Goal: Check status: Check status

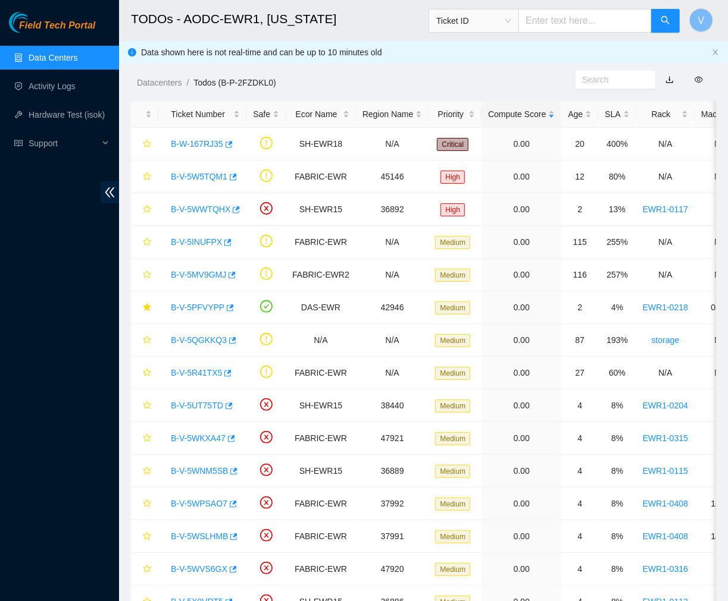
click at [365, 16] on h2 "TODOs - AODC-EWR1, [US_STATE]" at bounding box center [377, 19] width 493 height 38
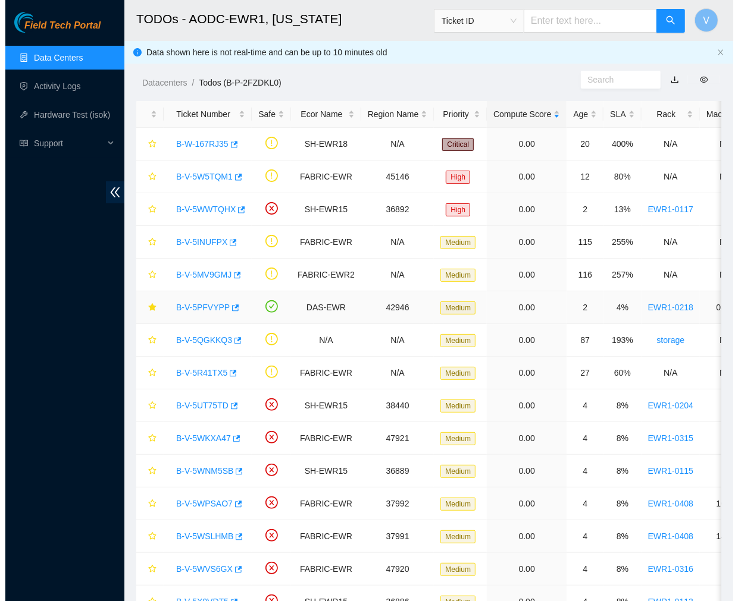
scroll to position [228, 0]
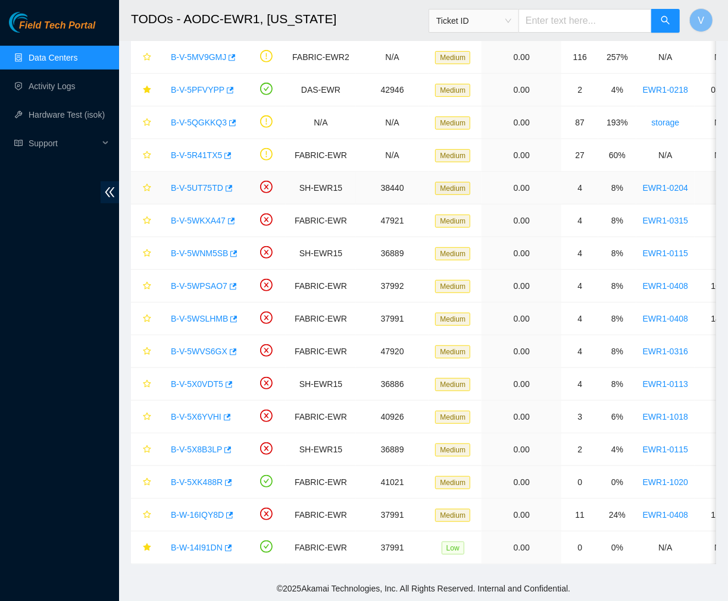
click at [204, 183] on link "B-V-5UT75TD" at bounding box center [197, 188] width 52 height 10
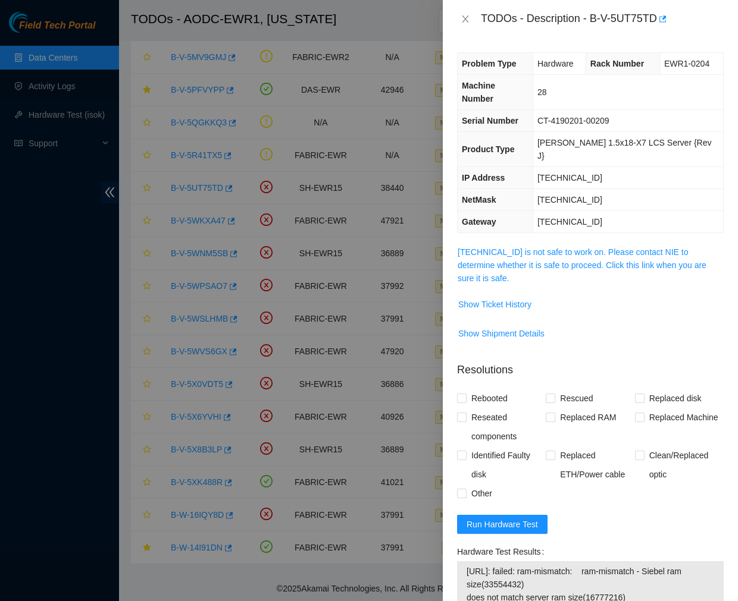
scroll to position [109, 0]
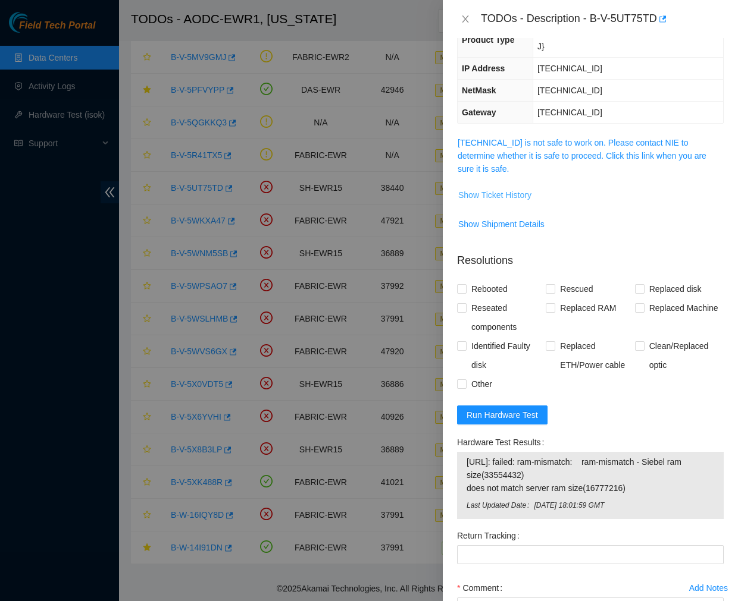
click at [494, 189] on span "Show Ticket History" at bounding box center [494, 195] width 73 height 13
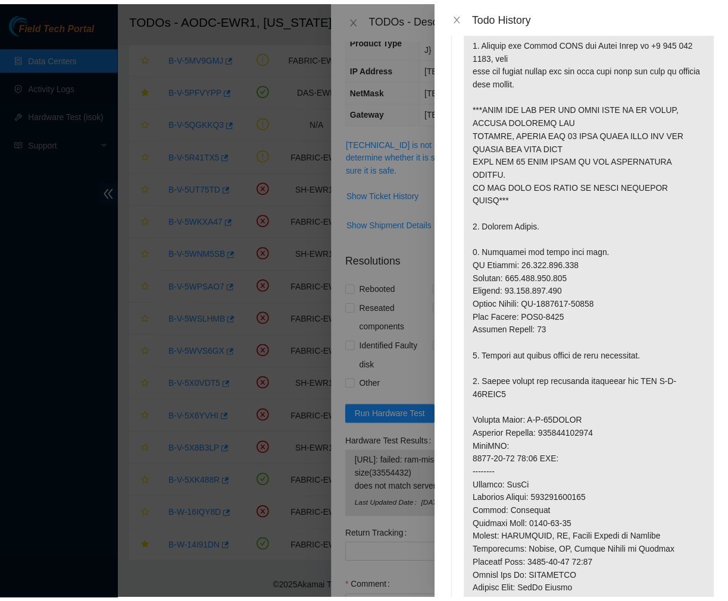
scroll to position [0, 0]
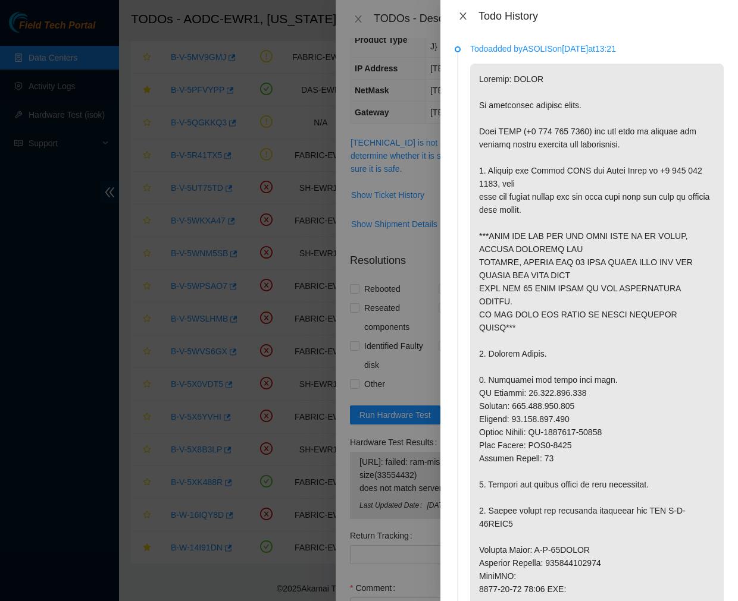
click at [465, 12] on icon "close" at bounding box center [463, 16] width 10 height 10
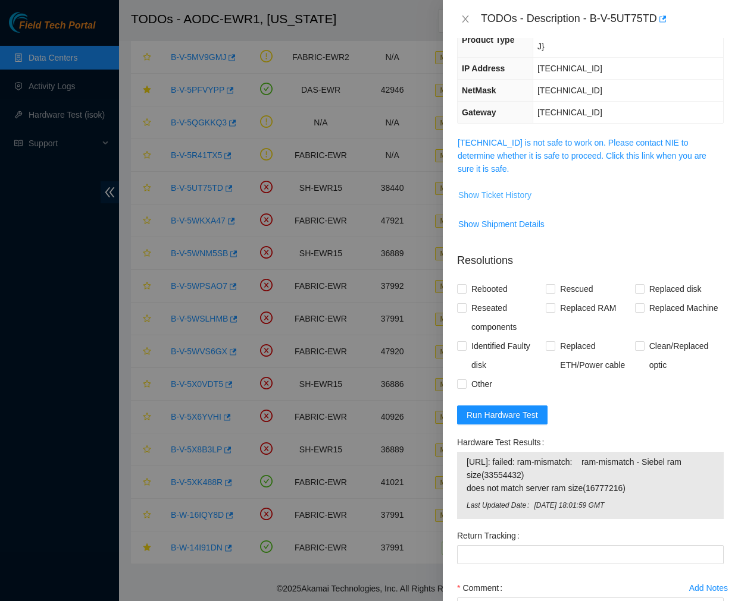
click at [484, 189] on span "Show Ticket History" at bounding box center [494, 195] width 73 height 13
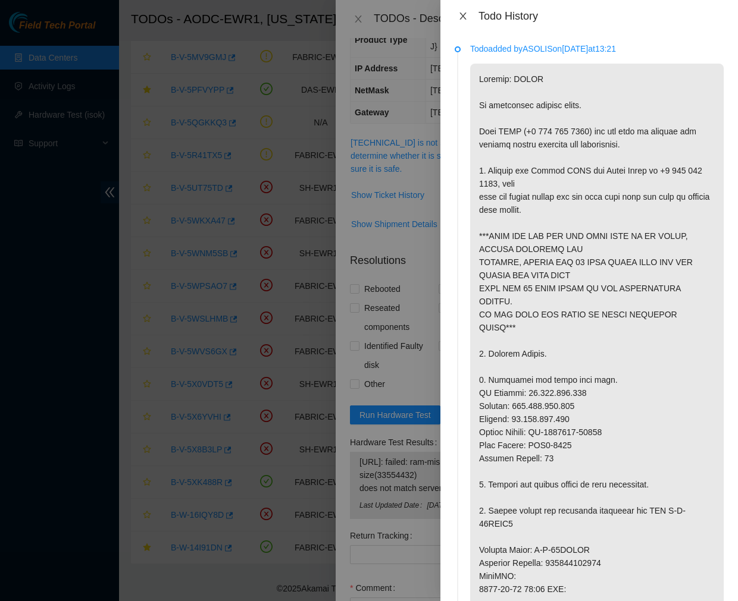
click at [459, 18] on icon "close" at bounding box center [463, 16] width 10 height 10
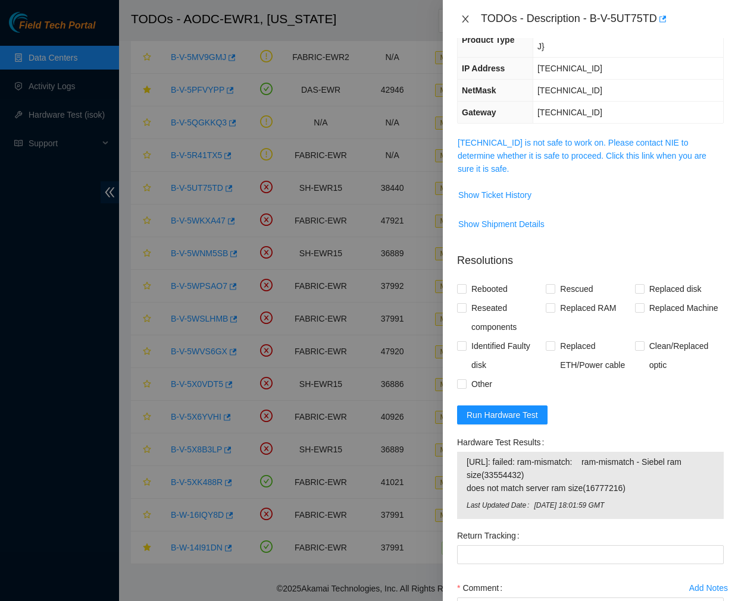
click at [467, 18] on icon "close" at bounding box center [465, 19] width 10 height 10
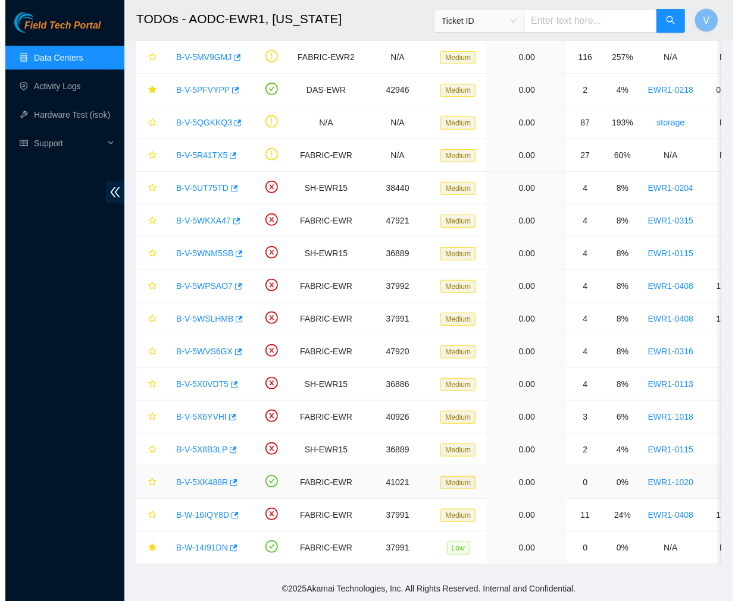
scroll to position [162, 0]
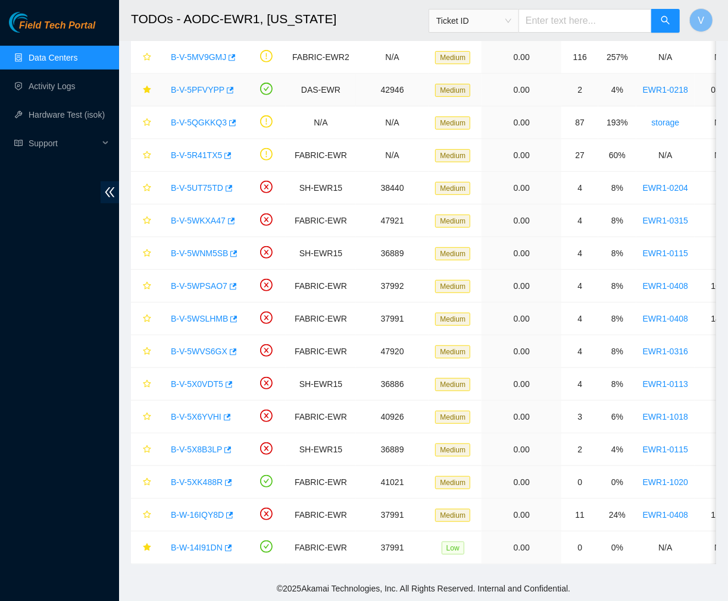
click at [204, 85] on link "B-V-5PFVYPP" at bounding box center [198, 90] width 54 height 10
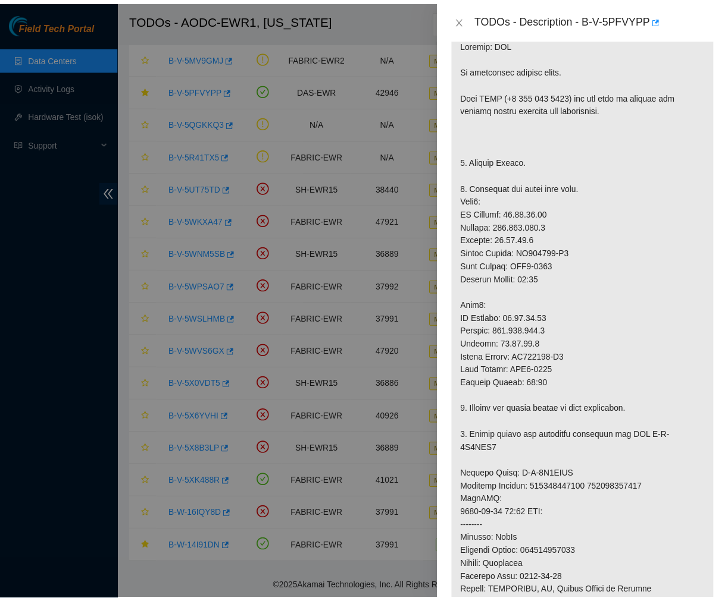
scroll to position [192, 0]
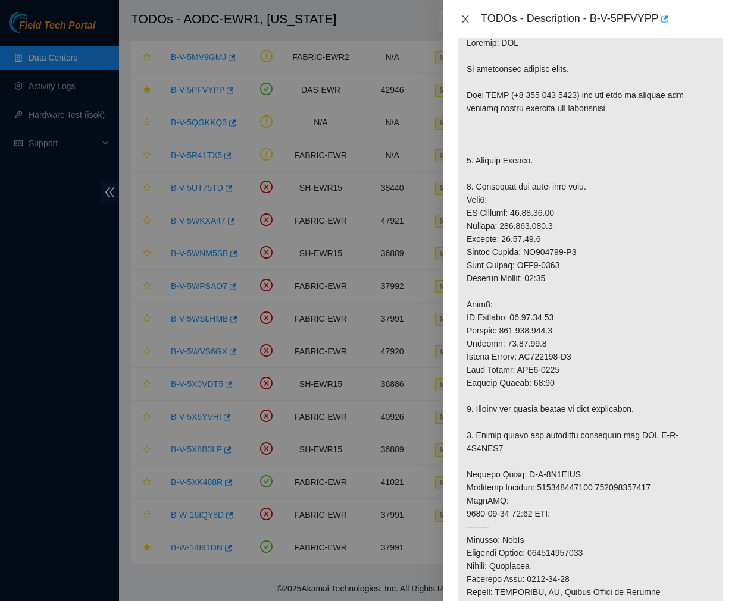
click at [465, 19] on icon "close" at bounding box center [465, 18] width 7 height 7
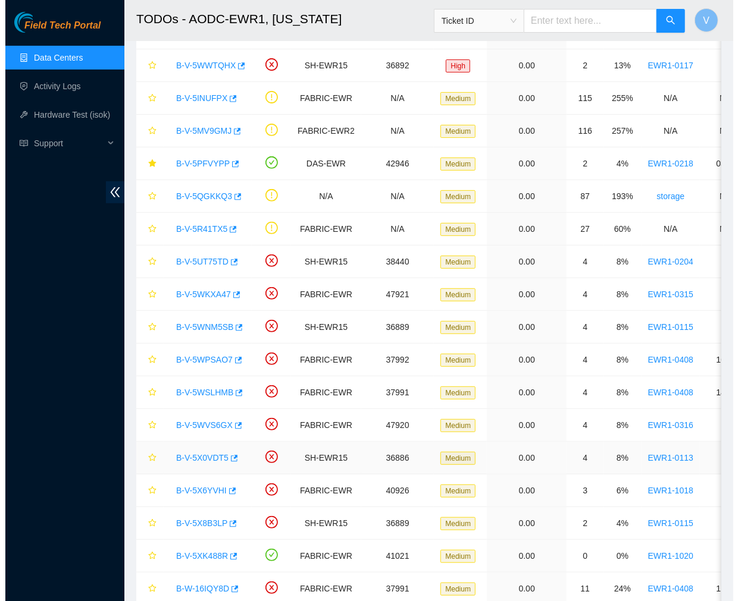
scroll to position [228, 0]
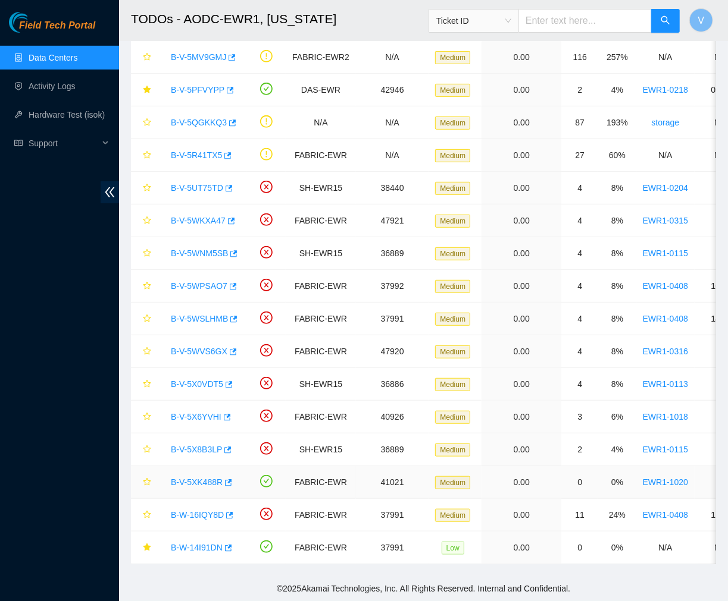
click at [198, 478] on link "B-V-5XK488R" at bounding box center [197, 483] width 52 height 10
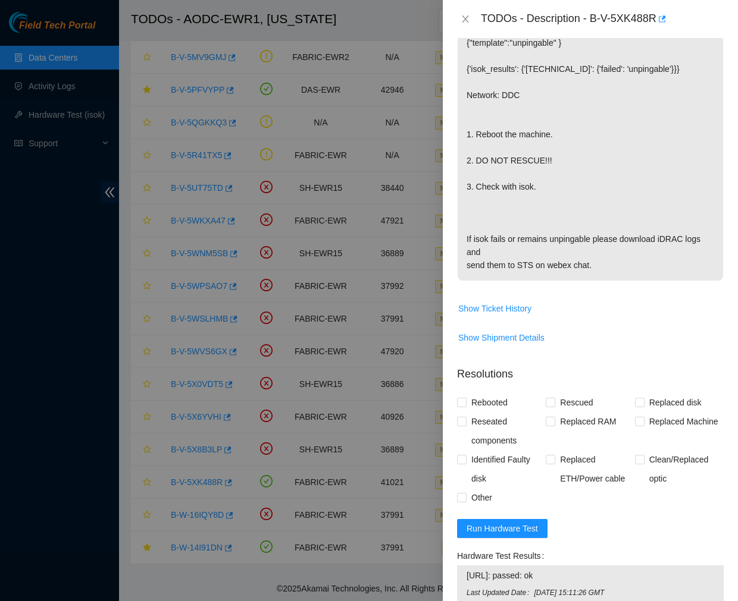
scroll to position [0, 0]
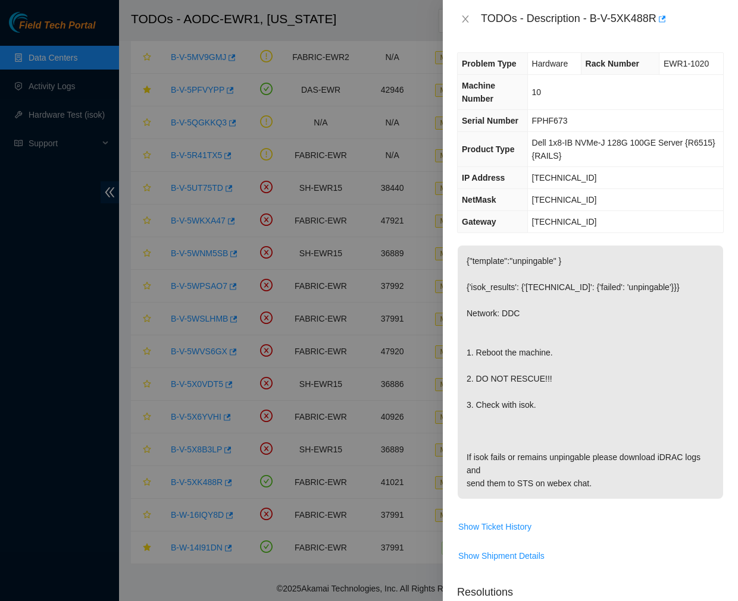
click at [456, 21] on div "TODOs - Description - B-V-5XK488R" at bounding box center [590, 19] width 295 height 38
click at [468, 16] on icon "close" at bounding box center [465, 19] width 10 height 10
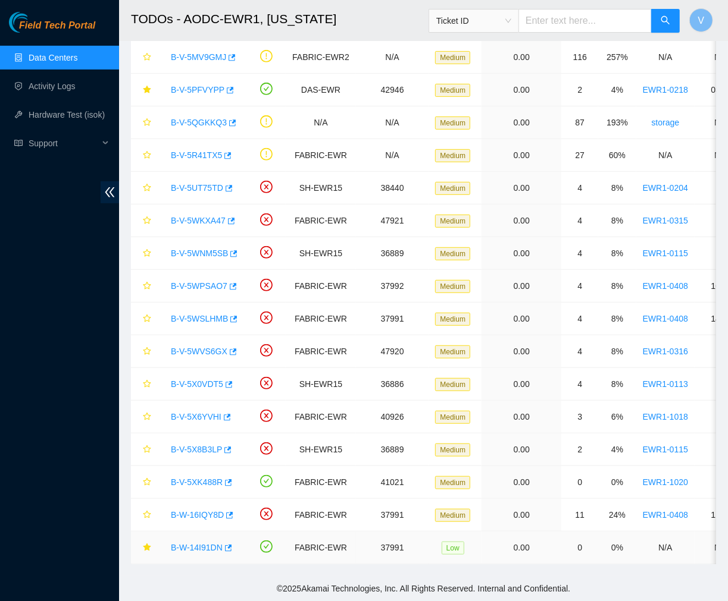
click at [194, 543] on link "B-W-14I91DN" at bounding box center [197, 548] width 52 height 10
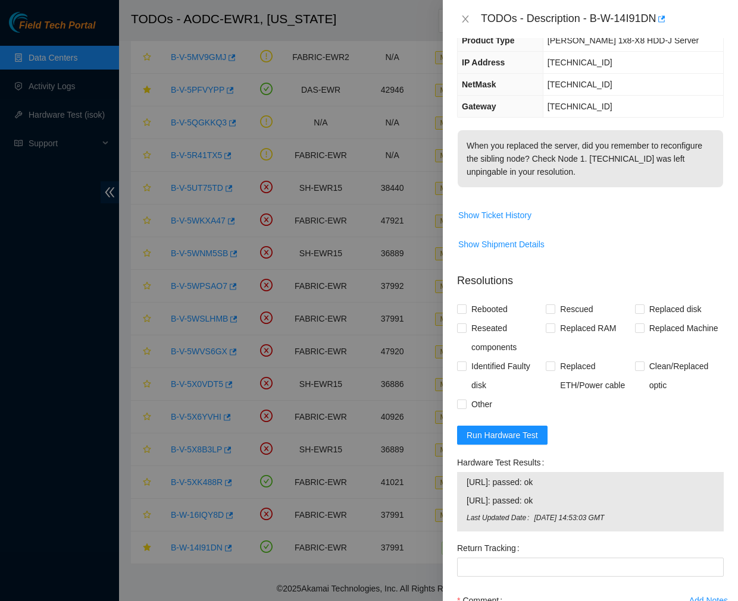
scroll to position [112, 0]
click at [516, 436] on span "Run Hardware Test" at bounding box center [501, 434] width 71 height 13
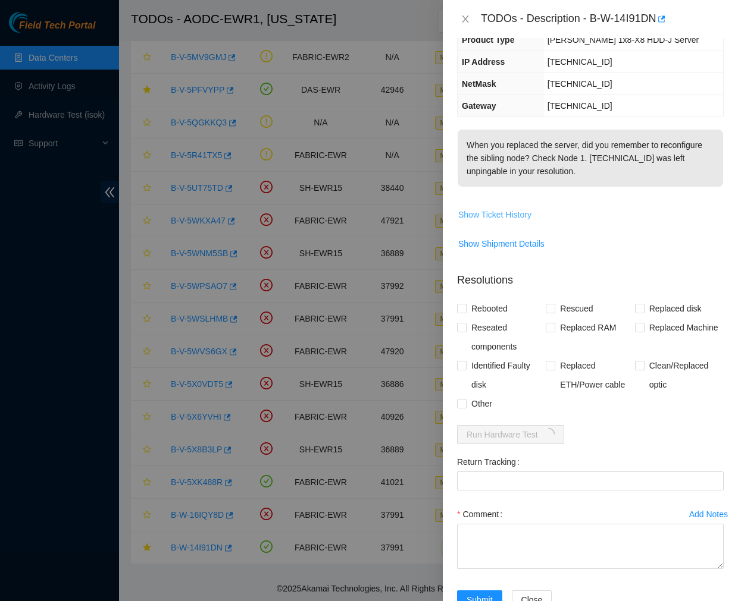
click at [494, 214] on span "Show Ticket History" at bounding box center [494, 214] width 73 height 13
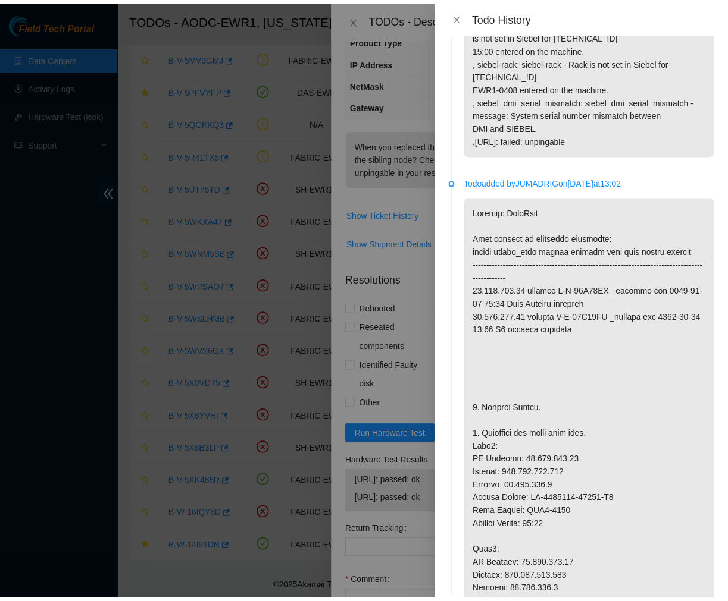
scroll to position [0, 0]
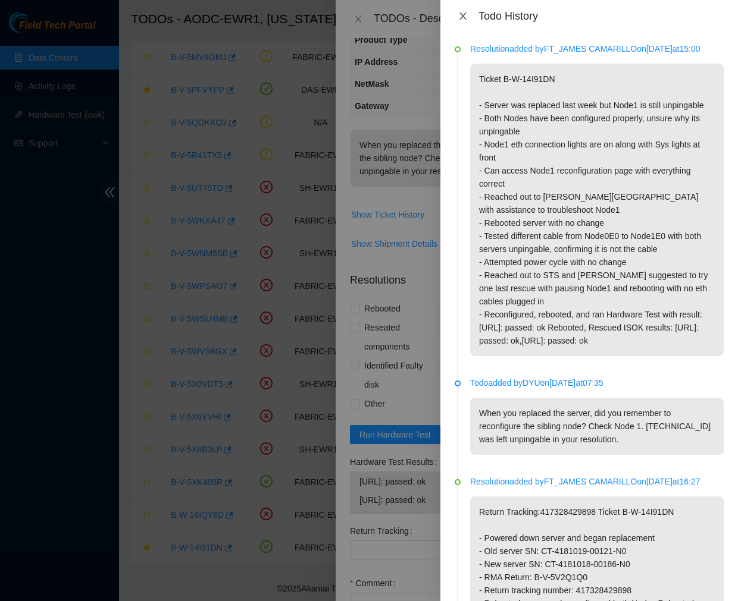
click at [462, 12] on icon "close" at bounding box center [463, 16] width 10 height 10
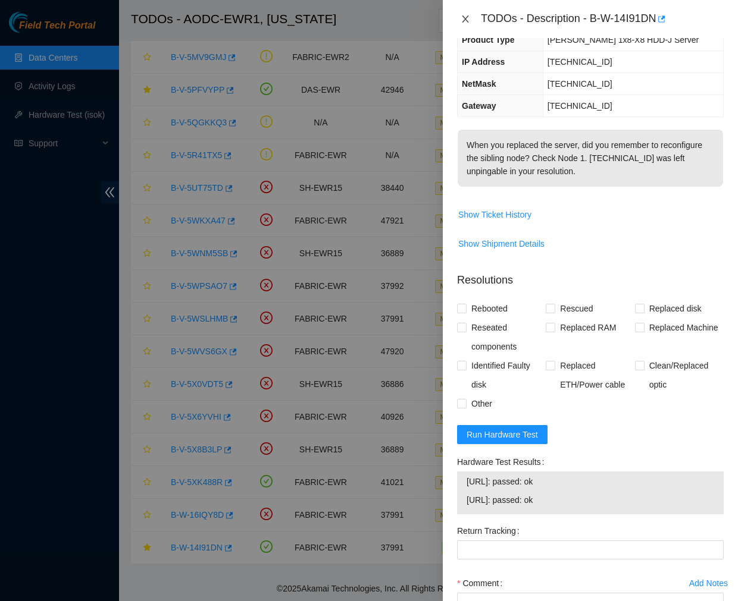
click at [466, 20] on icon "close" at bounding box center [465, 18] width 7 height 7
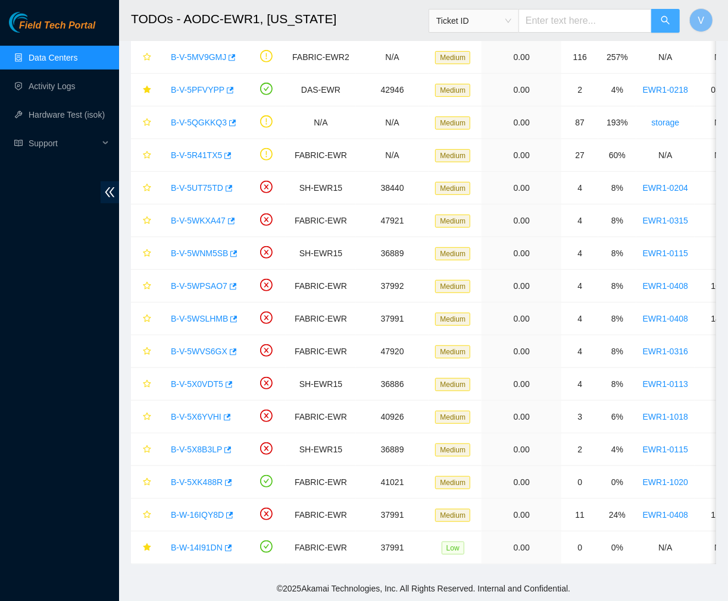
scroll to position [165, 0]
click at [596, 18] on input "text" at bounding box center [584, 21] width 133 height 24
click at [605, 19] on input "text" at bounding box center [584, 21] width 133 height 24
paste input "B-V-5W7MADV"
type input "B-V-5W7MADV"
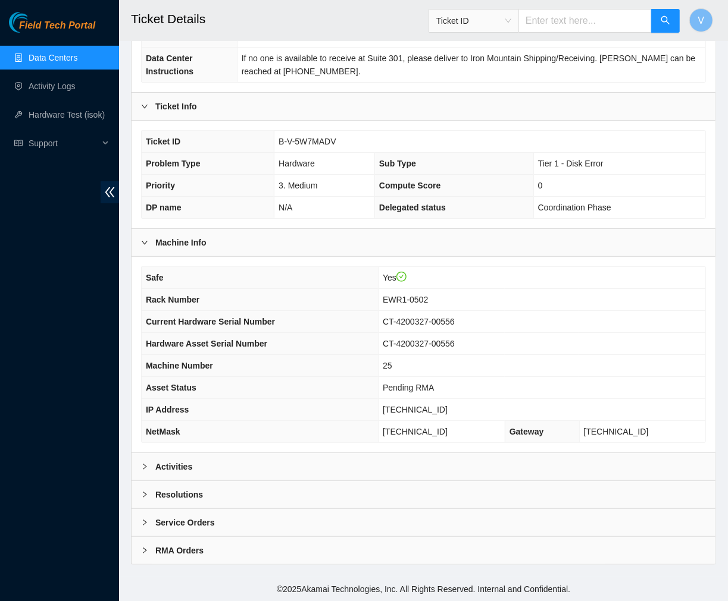
scroll to position [155, 0]
click at [43, 54] on link "Data Centers" at bounding box center [53, 58] width 49 height 10
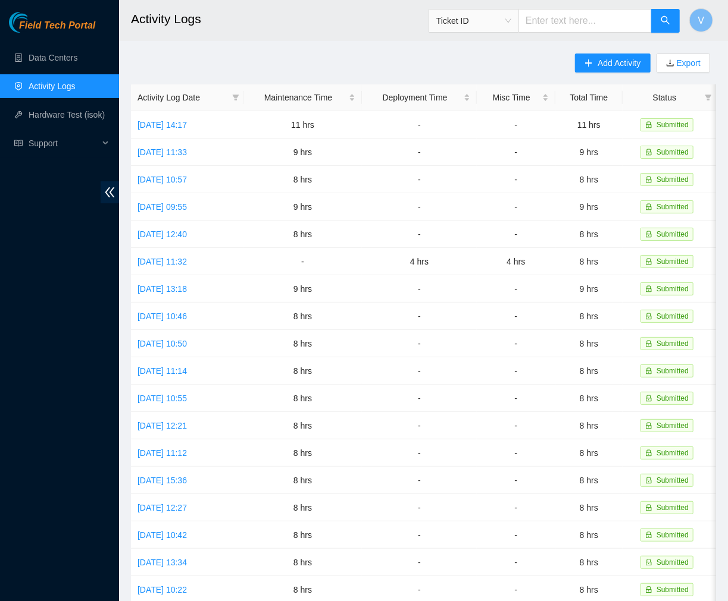
click at [255, 19] on h2 "Activity Logs" at bounding box center [377, 19] width 493 height 38
